Goal: Information Seeking & Learning: Check status

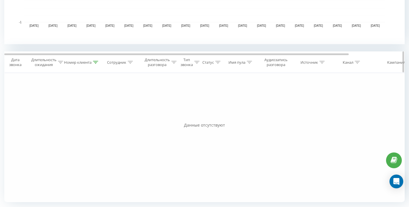
click at [94, 63] on icon at bounding box center [95, 62] width 5 height 3
drag, startPoint x: 84, startPoint y: 104, endPoint x: 42, endPoint y: 98, distance: 42.1
click at [42, 98] on div "Фильтровать по условию Равно Отмена OK Фильтровать по условию Содержит 38063944…" at bounding box center [204, 137] width 400 height 129
click at [100, 113] on span "OK" at bounding box center [94, 114] width 16 height 9
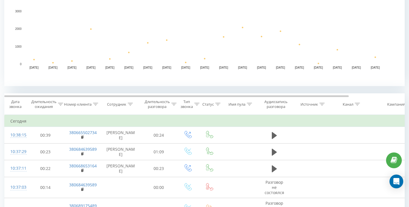
scroll to position [177, 0]
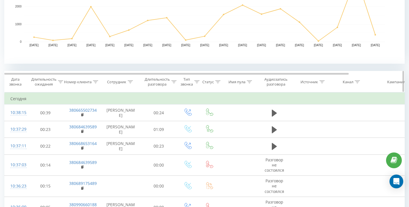
click at [95, 83] on icon at bounding box center [95, 81] width 5 height 3
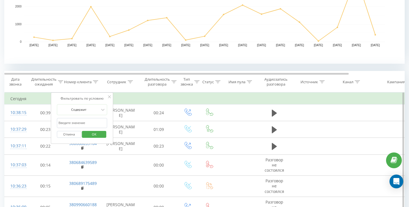
click at [79, 124] on input "text" at bounding box center [82, 123] width 51 height 10
paste input "380639440902"
type input "380639440902"
click at [96, 132] on span "OK" at bounding box center [94, 134] width 16 height 9
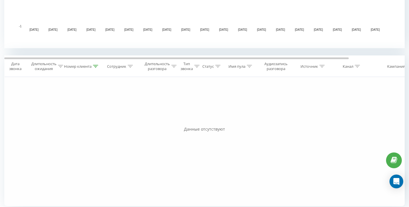
scroll to position [196, 0]
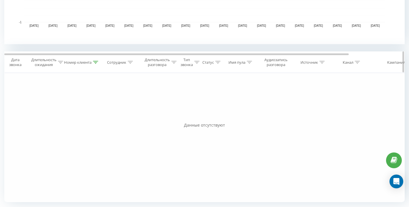
click at [94, 63] on icon at bounding box center [95, 62] width 5 height 3
drag, startPoint x: 71, startPoint y: 101, endPoint x: 27, endPoint y: 102, distance: 44.5
click at [27, 102] on div "Фильтровать по условию Равно Отмена OK Фильтровать по условию Содержит 38063944…" at bounding box center [204, 137] width 400 height 129
click at [96, 112] on span "OK" at bounding box center [94, 114] width 16 height 9
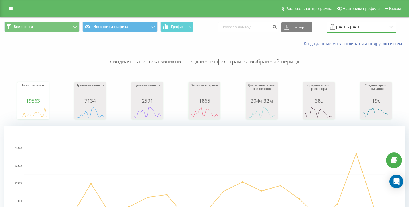
click at [357, 27] on input "[DATE] - [DATE]" at bounding box center [361, 27] width 69 height 11
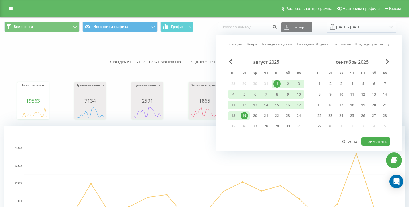
click at [246, 115] on div "19" at bounding box center [244, 115] width 7 height 7
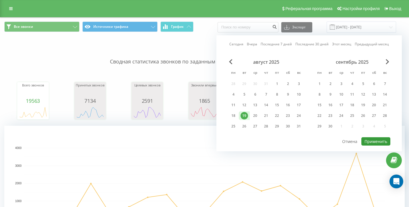
click at [379, 140] on button "Применить" at bounding box center [375, 141] width 29 height 8
type input "[DATE] - [DATE]"
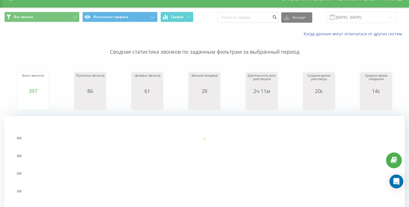
scroll to position [128, 0]
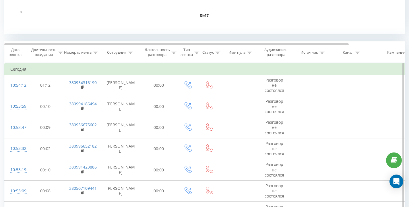
scroll to position [207, 0]
click at [94, 51] on icon at bounding box center [95, 51] width 5 height 3
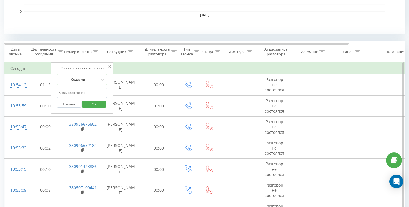
click at [79, 90] on input "text" at bounding box center [82, 93] width 51 height 10
paste input "380639440902"
type input "380639440902"
click at [94, 102] on span "OK" at bounding box center [94, 104] width 16 height 9
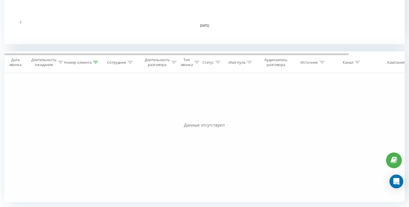
scroll to position [196, 0]
click at [95, 62] on icon at bounding box center [95, 62] width 5 height 3
click at [99, 116] on span "OK" at bounding box center [94, 114] width 16 height 9
click at [96, 62] on icon at bounding box center [95, 62] width 5 height 3
drag, startPoint x: 80, startPoint y: 102, endPoint x: 31, endPoint y: 97, distance: 49.8
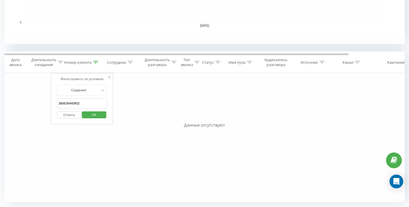
click at [31, 97] on div "Фильтровать по условию Равно Отмена OK Фильтровать по условию Содержит 38063944…" at bounding box center [204, 137] width 400 height 129
click at [74, 114] on button "Отмена" at bounding box center [69, 114] width 24 height 7
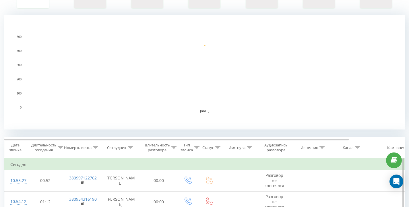
scroll to position [146, 0]
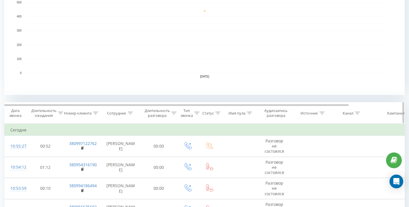
click at [96, 112] on icon at bounding box center [95, 113] width 5 height 3
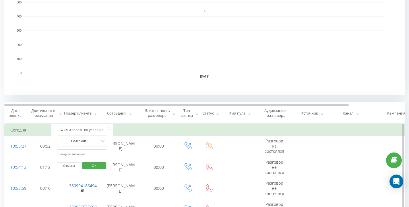
click at [77, 153] on input "text" at bounding box center [82, 154] width 51 height 10
paste input "380639440902"
type input "380639440902"
click at [100, 166] on span "OK" at bounding box center [94, 165] width 16 height 9
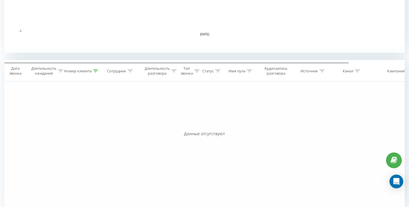
scroll to position [196, 0]
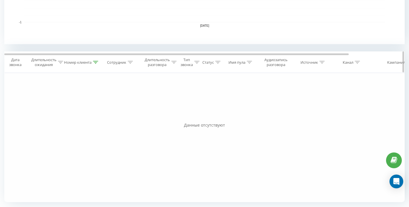
click at [97, 62] on icon at bounding box center [95, 62] width 5 height 3
drag, startPoint x: 72, startPoint y: 99, endPoint x: 21, endPoint y: 98, distance: 50.8
click at [22, 98] on div "Фильтровать по условию Равно Отмена OK Фильтровать по условию Содержит 38063944…" at bounding box center [204, 137] width 400 height 129
drag, startPoint x: 87, startPoint y: 103, endPoint x: 51, endPoint y: 91, distance: 37.7
click at [51, 91] on div "Фильтровать по условию Содержит 380639440902 Отмена OK" at bounding box center [82, 99] width 63 height 52
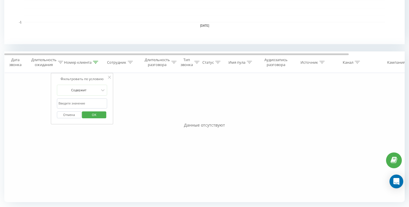
click at [94, 114] on span "OK" at bounding box center [94, 114] width 16 height 9
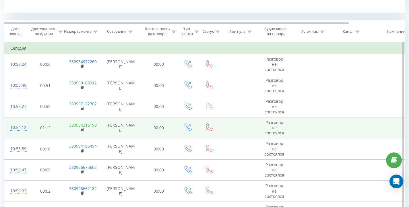
scroll to position [236, 0]
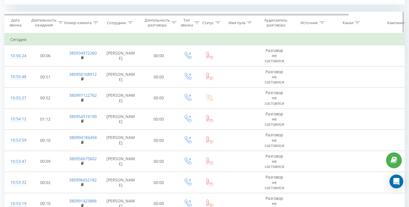
click at [130, 22] on icon at bounding box center [130, 22] width 5 height 3
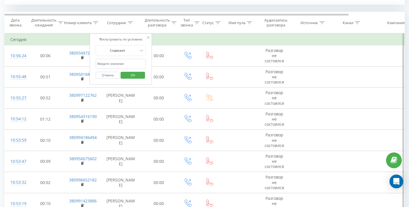
click at [119, 62] on input "text" at bounding box center [121, 64] width 51 height 10
type input "Васькевич"
click at [140, 74] on span "OK" at bounding box center [133, 75] width 16 height 9
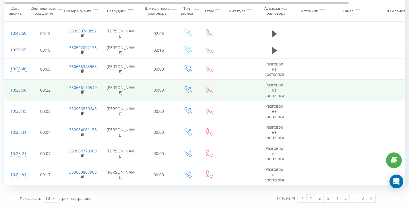
scroll to position [298, 0]
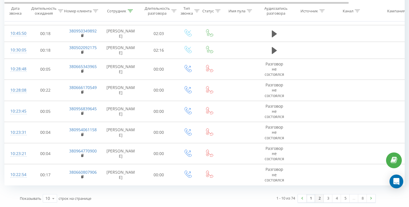
click at [320, 198] on link "2" at bounding box center [319, 198] width 9 height 8
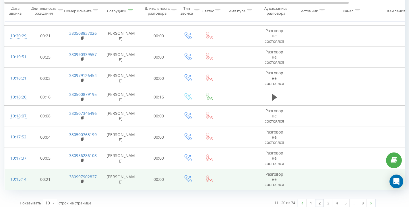
scroll to position [303, 0]
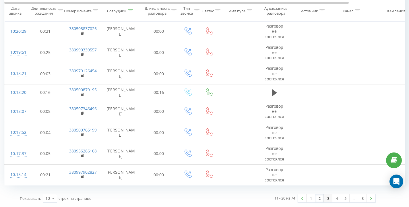
click at [328, 197] on link "3" at bounding box center [328, 198] width 9 height 8
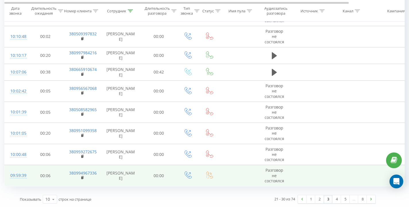
scroll to position [298, 0]
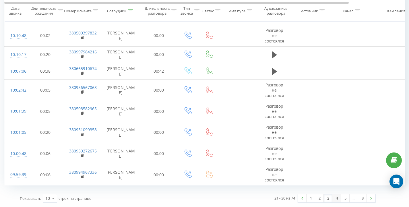
click at [335, 198] on link "4" at bounding box center [336, 198] width 9 height 8
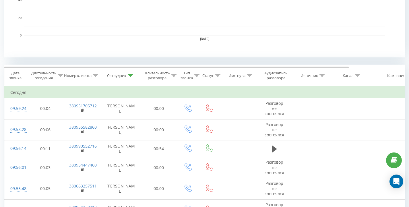
scroll to position [162, 0]
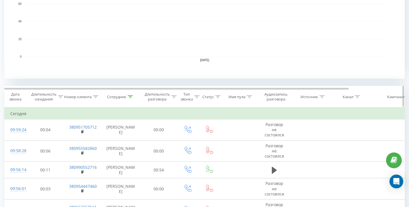
click at [96, 97] on icon at bounding box center [95, 96] width 5 height 3
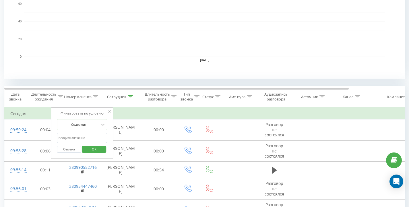
click at [110, 111] on icon at bounding box center [109, 111] width 3 height 3
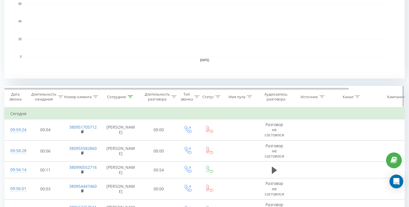
click at [131, 97] on icon at bounding box center [130, 96] width 5 height 3
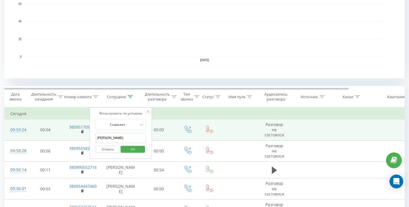
drag, startPoint x: 102, startPoint y: 134, endPoint x: 66, endPoint y: 131, distance: 35.7
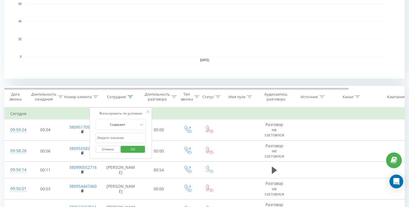
click at [129, 150] on span "OK" at bounding box center [133, 149] width 16 height 9
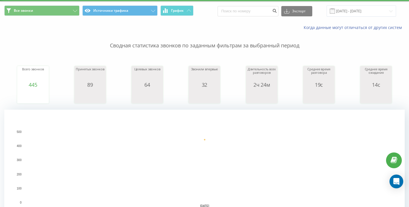
scroll to position [0, 0]
